Goal: Task Accomplishment & Management: Complete application form

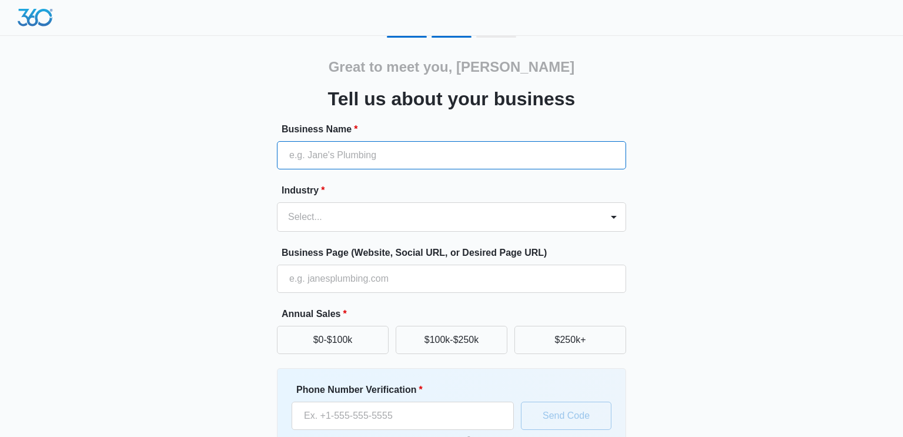
click at [299, 154] on input "Business Name *" at bounding box center [451, 155] width 349 height 28
type input "Innovation Construction & Consultants Llc"
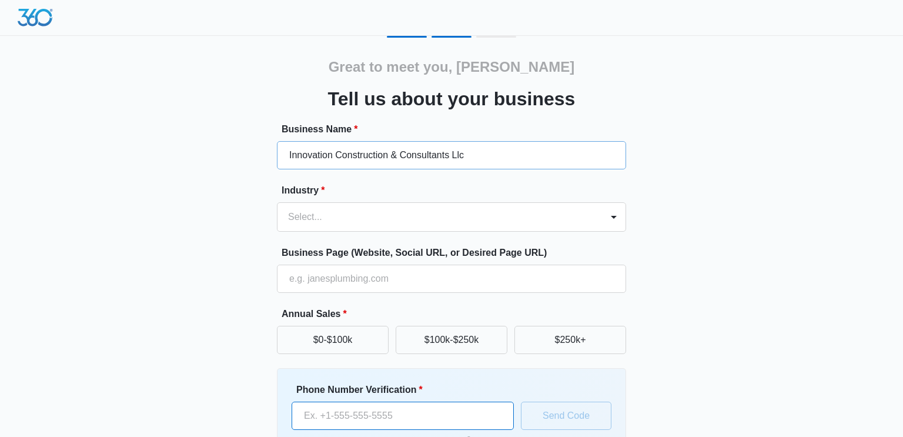
type input "(956) 561-4040"
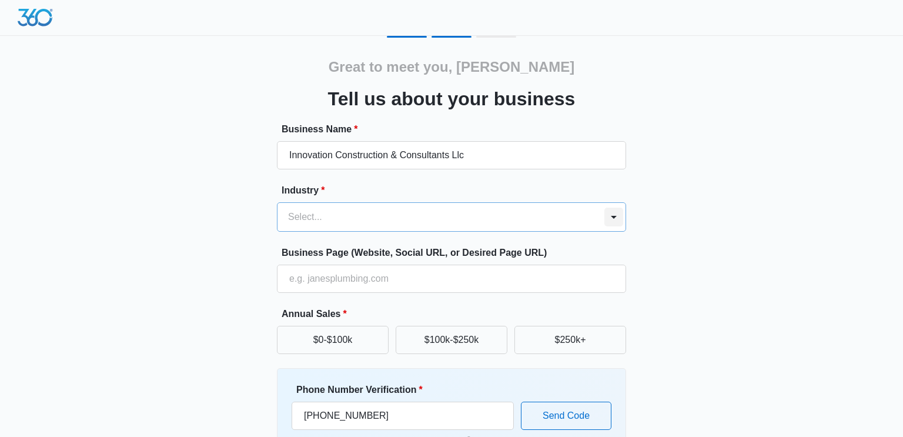
click at [612, 216] on div at bounding box center [614, 217] width 19 height 19
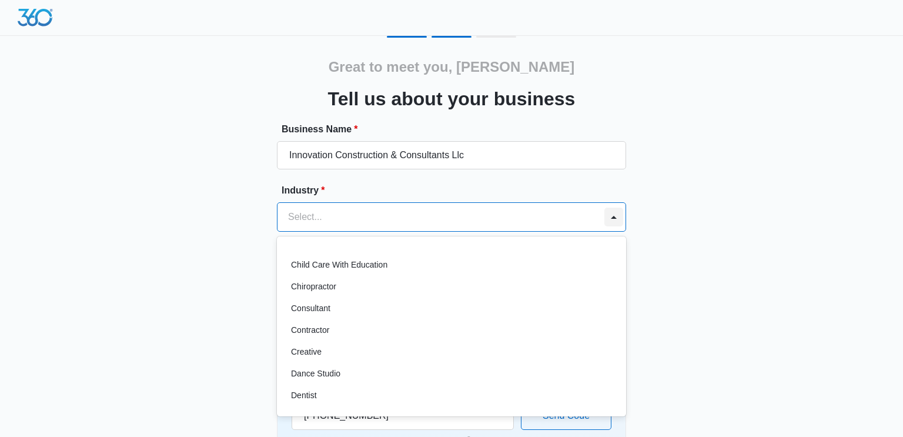
scroll to position [124, 0]
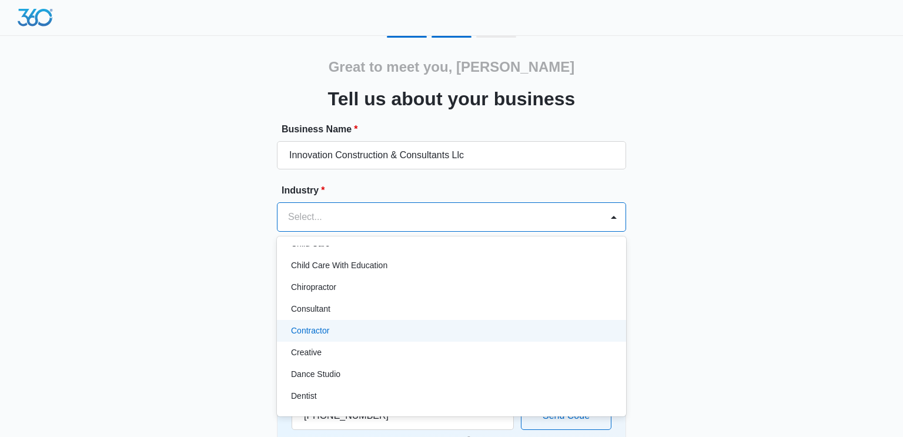
click at [316, 328] on p "Contractor" at bounding box center [310, 331] width 38 height 12
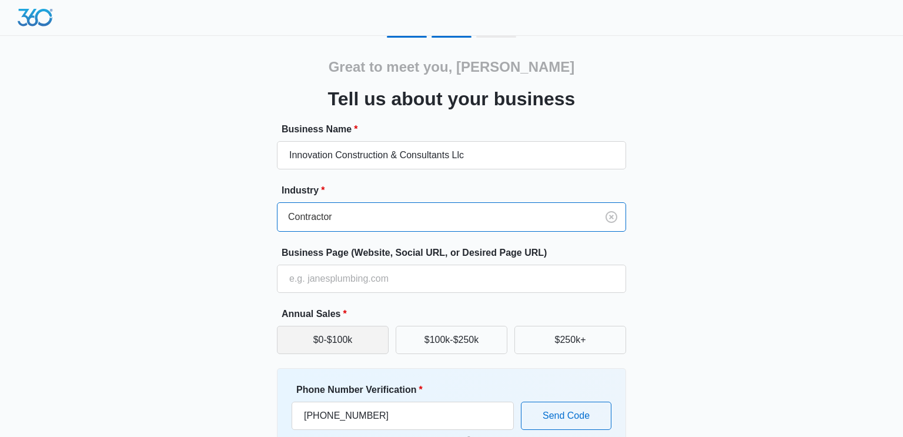
click at [374, 341] on button "$0-$100k" at bounding box center [333, 340] width 112 height 28
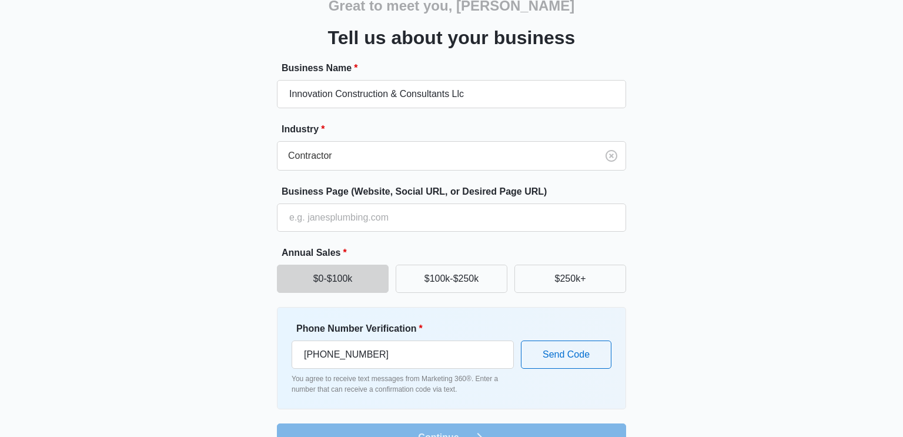
scroll to position [89, 0]
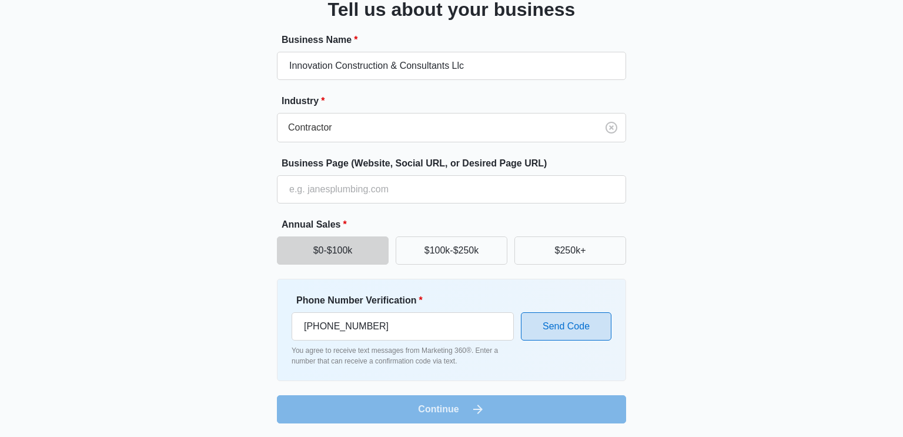
click at [578, 328] on button "Send Code" at bounding box center [566, 326] width 91 height 28
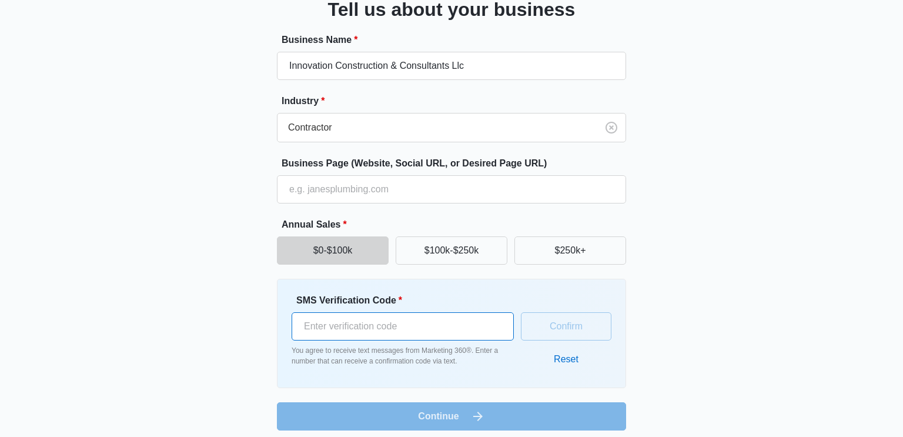
click at [316, 324] on input "SMS Verification Code *" at bounding box center [403, 326] width 222 height 28
type input "842540"
click at [570, 318] on button "Confirm" at bounding box center [566, 326] width 91 height 28
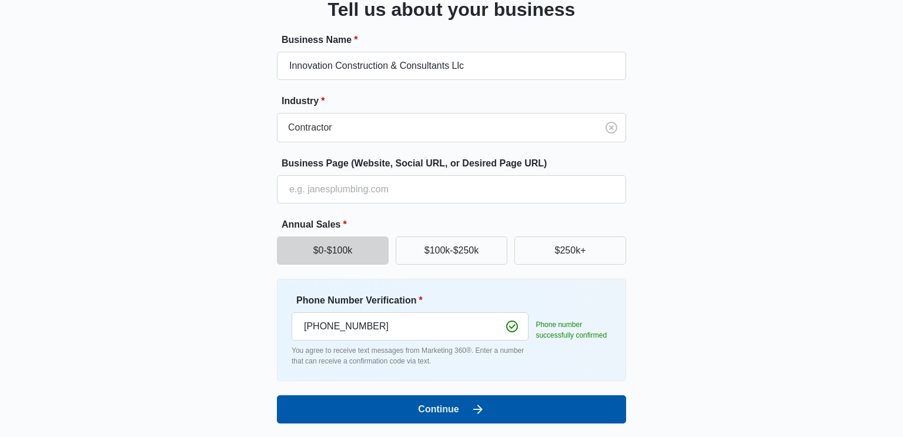
click at [472, 406] on icon "submit" at bounding box center [478, 409] width 14 height 14
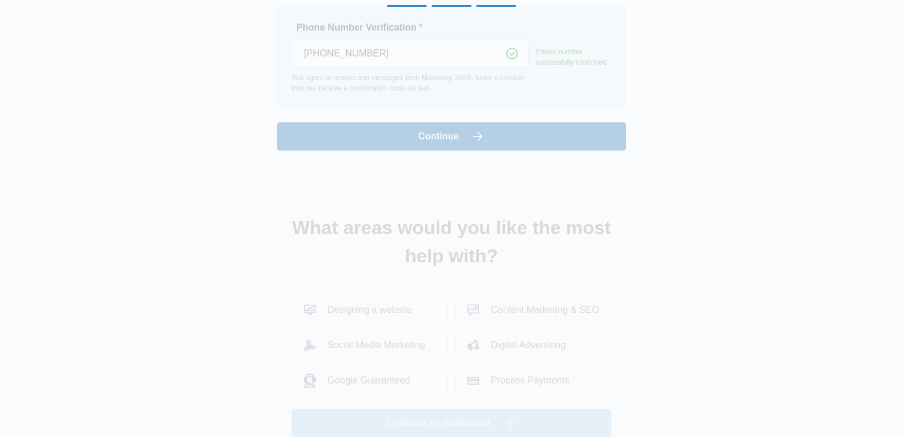
scroll to position [0, 0]
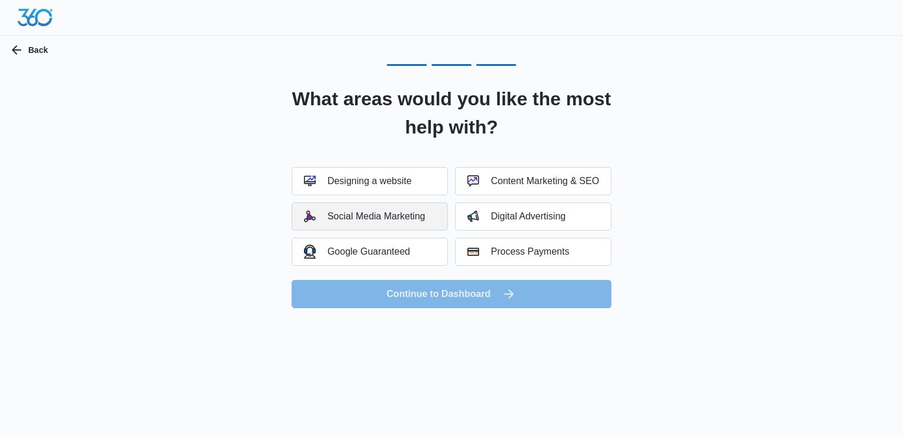
click at [402, 223] on button "Social Media Marketing" at bounding box center [370, 216] width 156 height 28
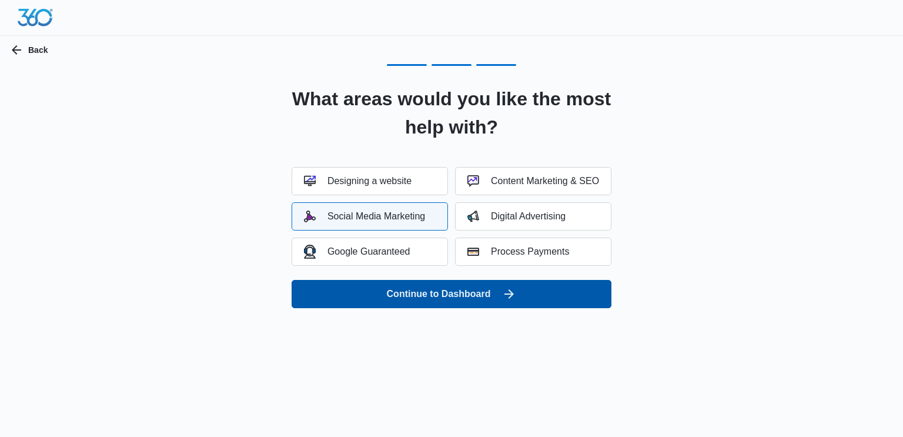
click at [409, 295] on button "Continue to Dashboard" at bounding box center [452, 294] width 320 height 28
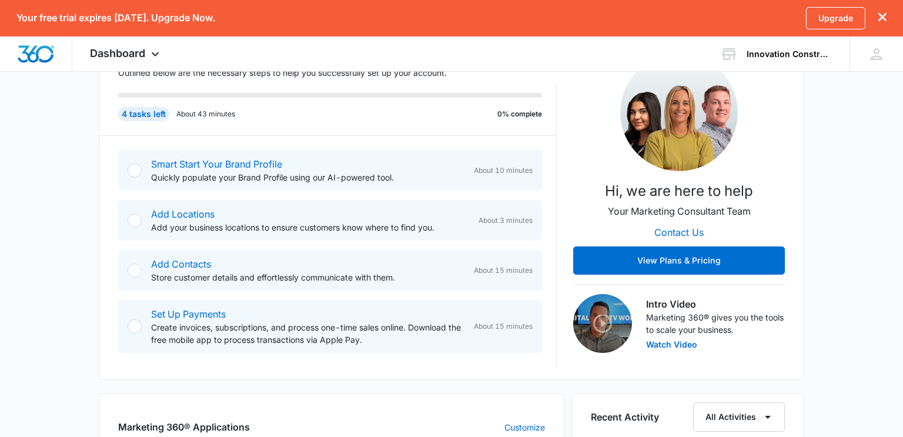
scroll to position [199, 0]
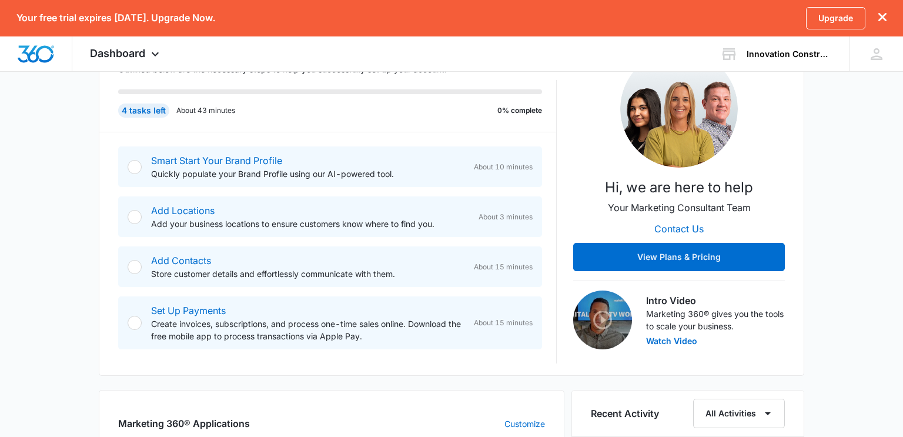
click at [133, 166] on div at bounding box center [135, 167] width 14 height 14
click at [201, 159] on link "Smart Start Your Brand Profile" at bounding box center [216, 161] width 131 height 12
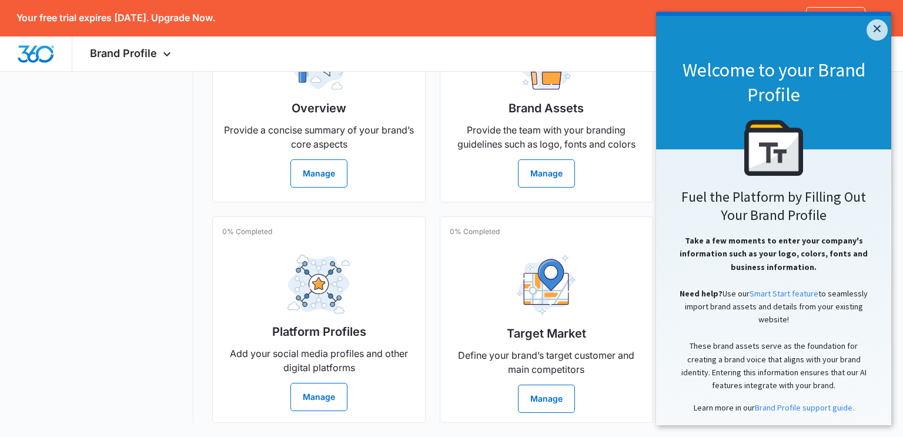
scroll to position [308, 0]
click at [872, 38] on link "×" at bounding box center [877, 29] width 21 height 21
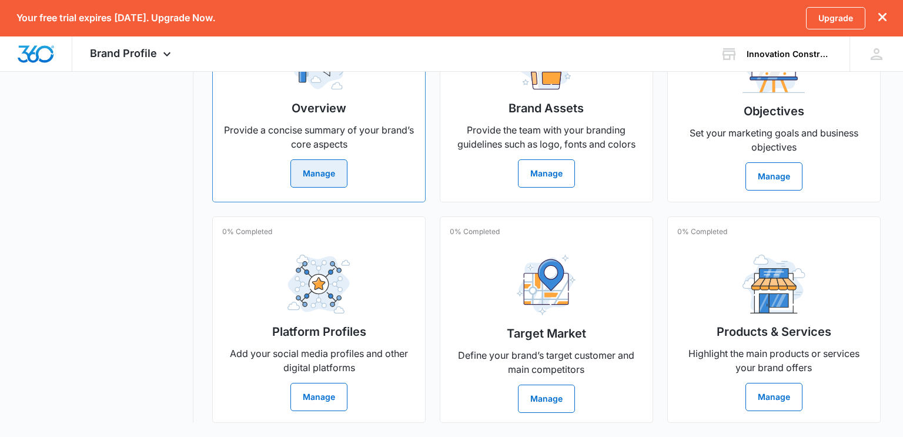
click at [323, 178] on button "Manage" at bounding box center [319, 173] width 57 height 28
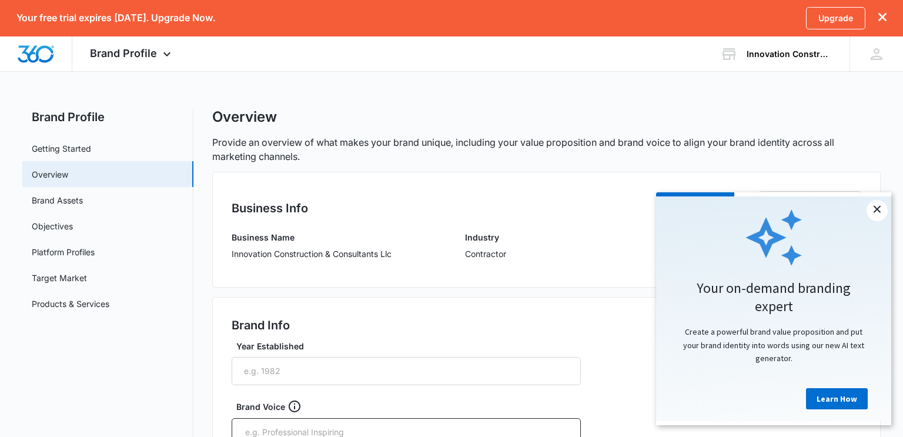
click at [878, 204] on link "×" at bounding box center [877, 210] width 21 height 21
